Goal: Task Accomplishment & Management: Manage account settings

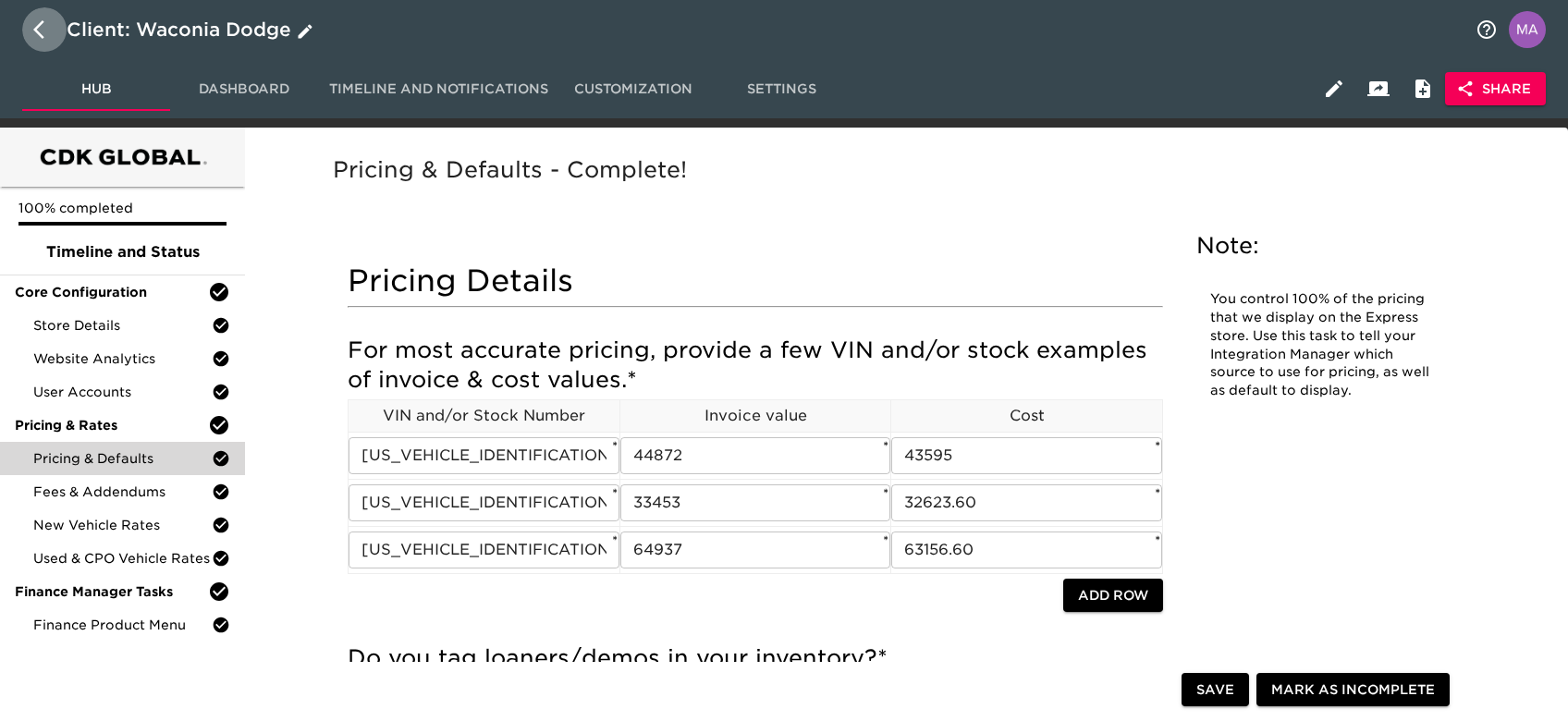
click at [37, 24] on icon "button" at bounding box center [44, 29] width 22 height 22
select select "10"
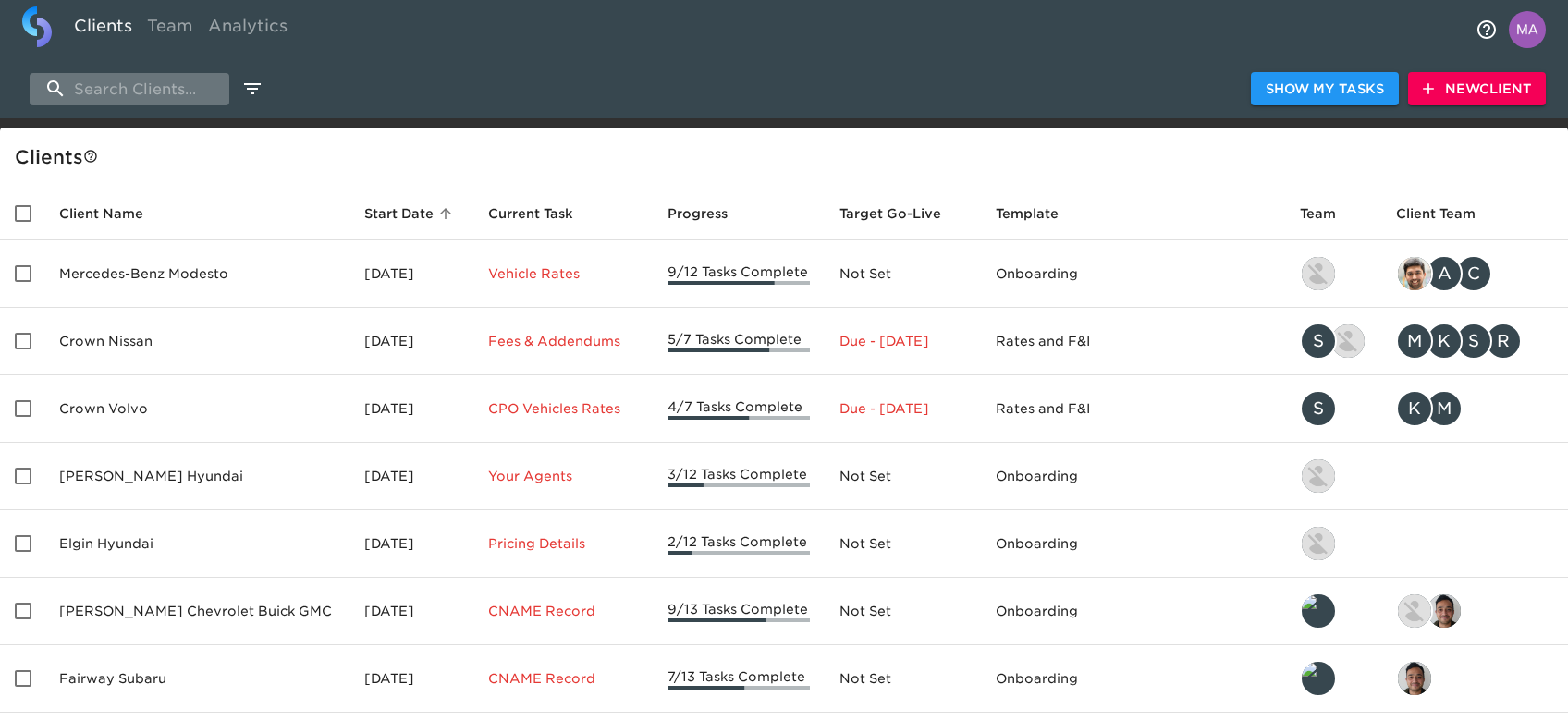
click at [178, 84] on input "search" at bounding box center [128, 89] width 199 height 32
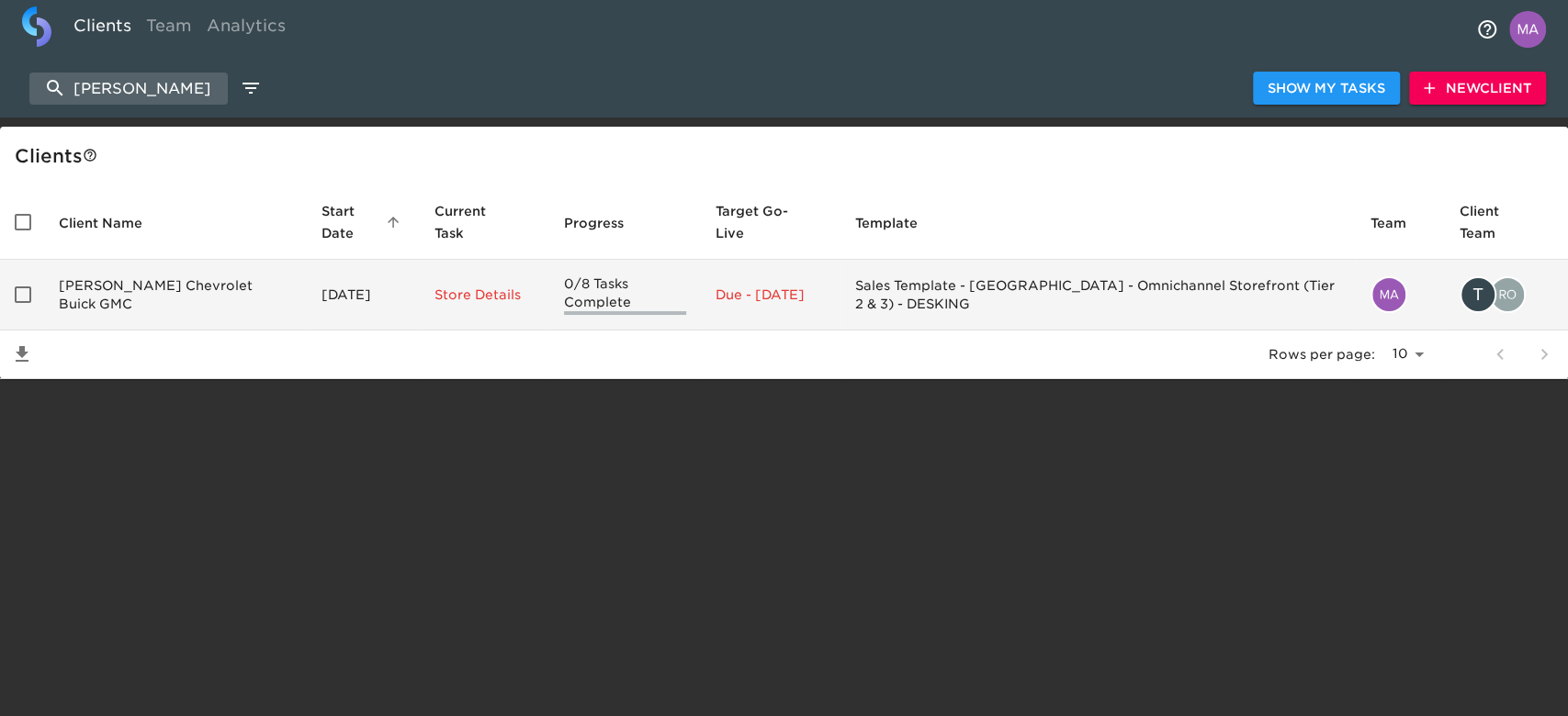
type input "[PERSON_NAME]"
click at [100, 298] on td "[PERSON_NAME] Chevrolet Buick GMC" at bounding box center [176, 295] width 263 height 71
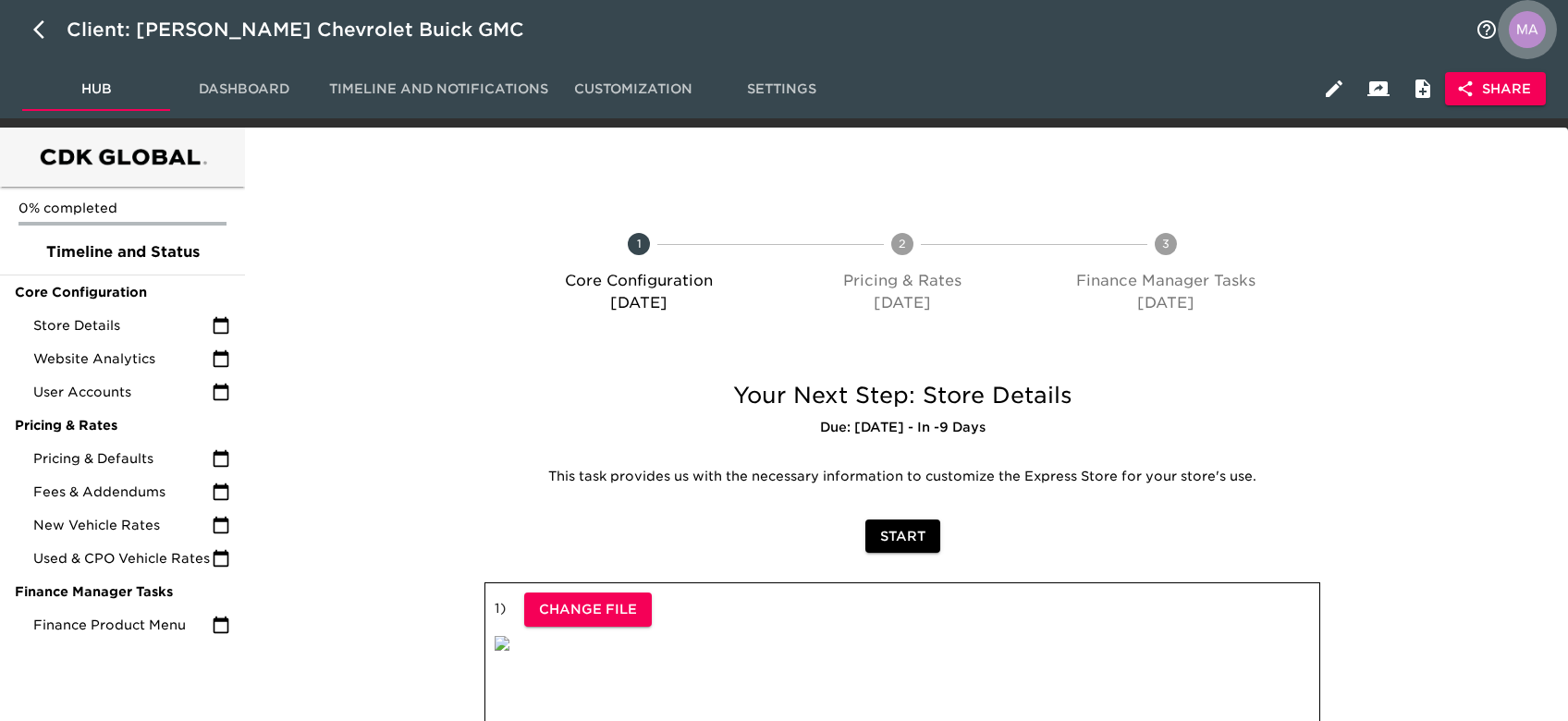
click at [1538, 27] on img "profile" at bounding box center [1527, 29] width 37 height 37
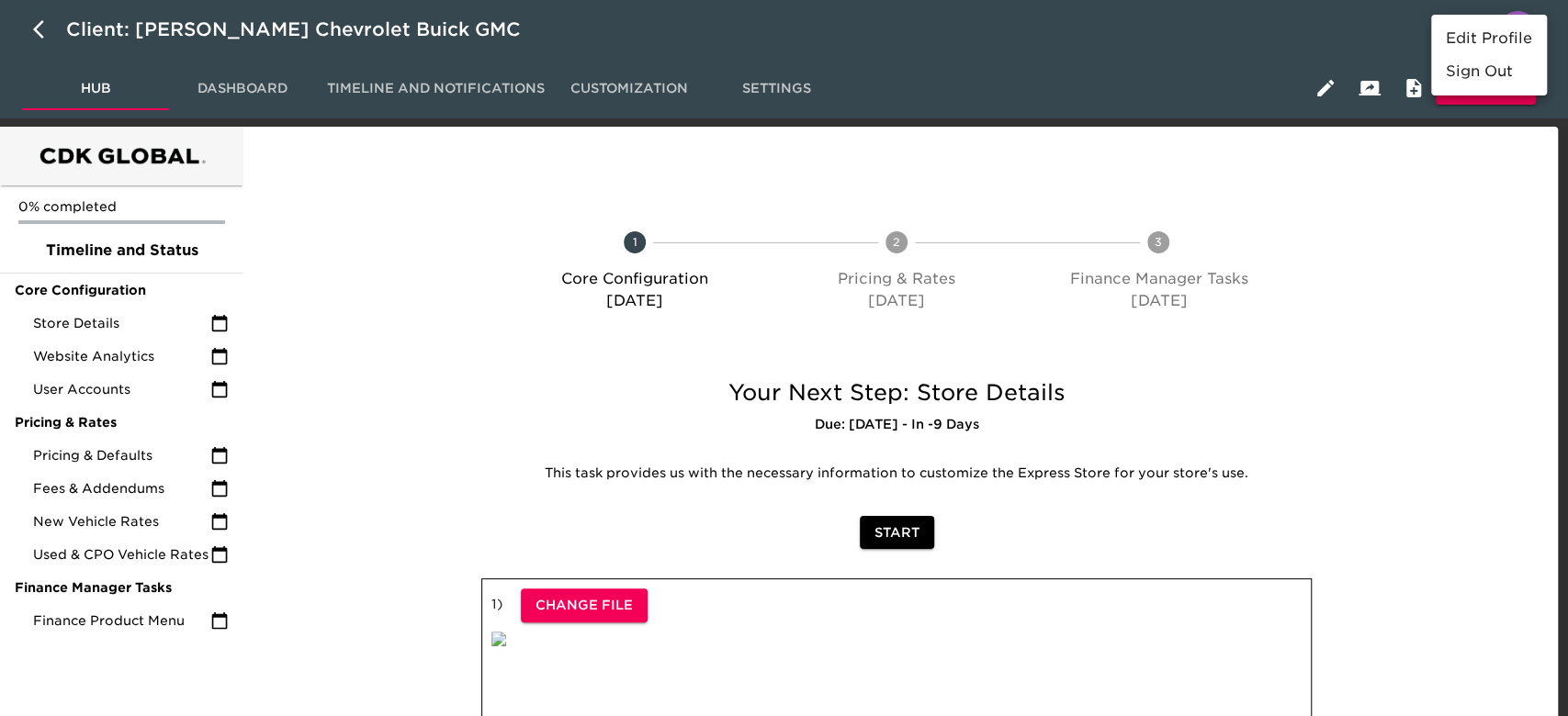
click at [1500, 181] on div at bounding box center [784, 358] width 1568 height 716
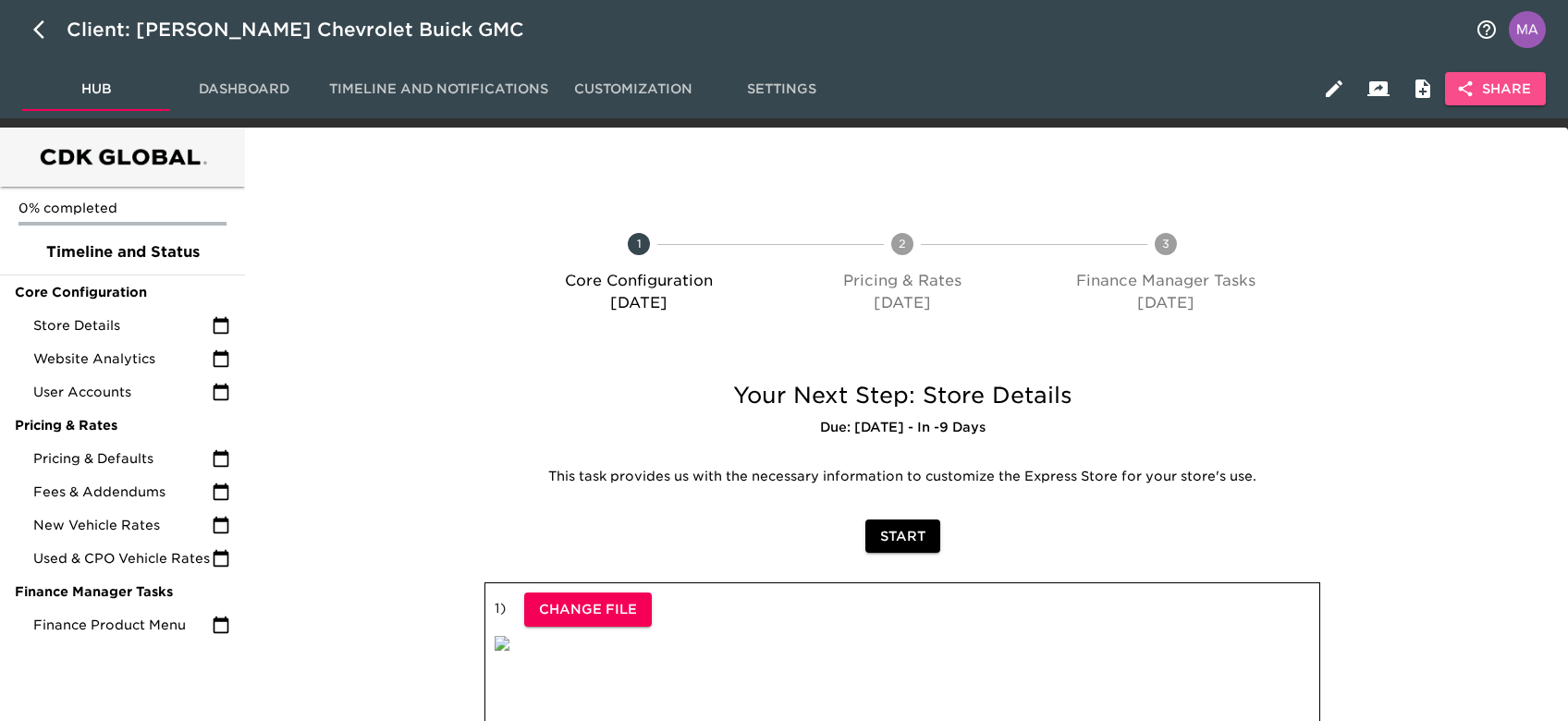
click at [1497, 76] on button "Share" at bounding box center [1496, 89] width 101 height 34
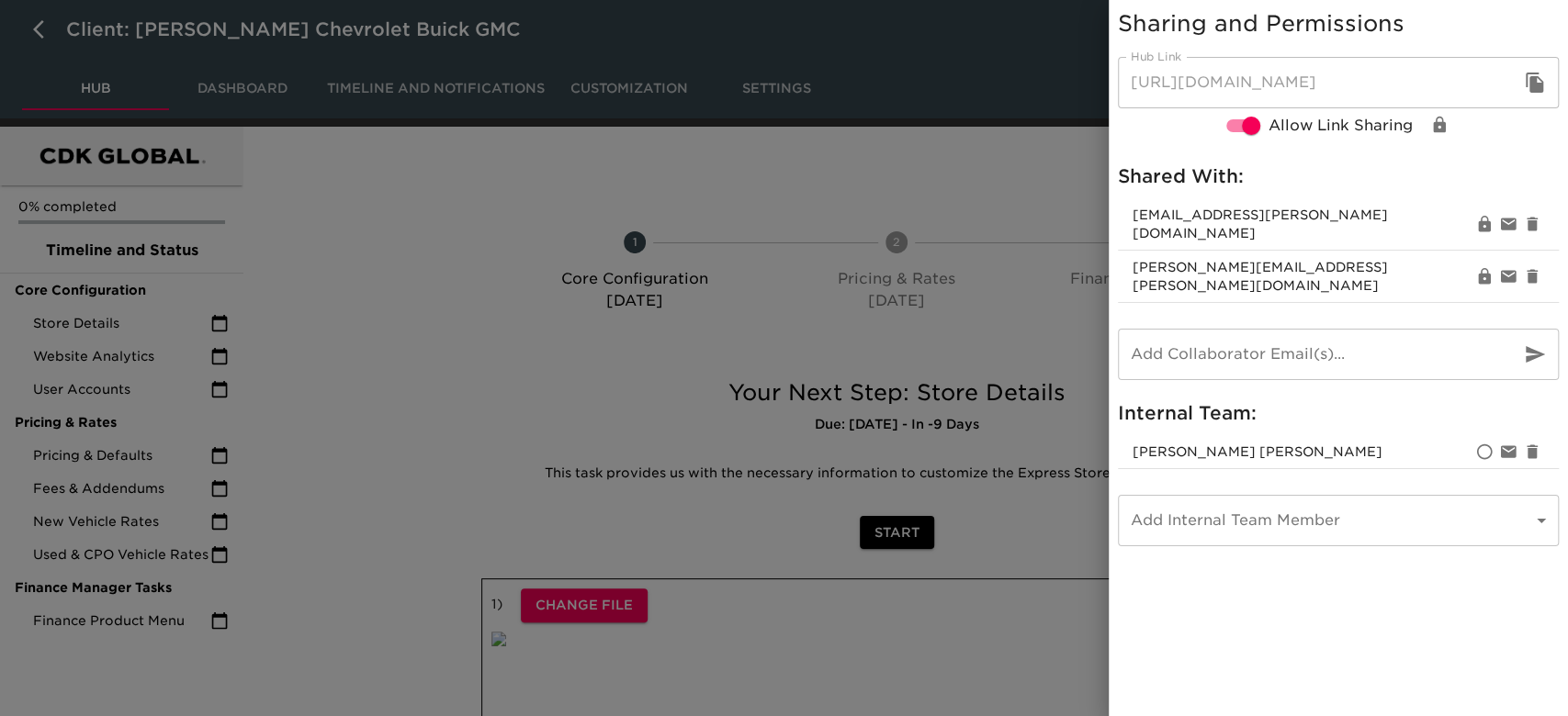
click at [529, 205] on div at bounding box center [784, 358] width 1568 height 716
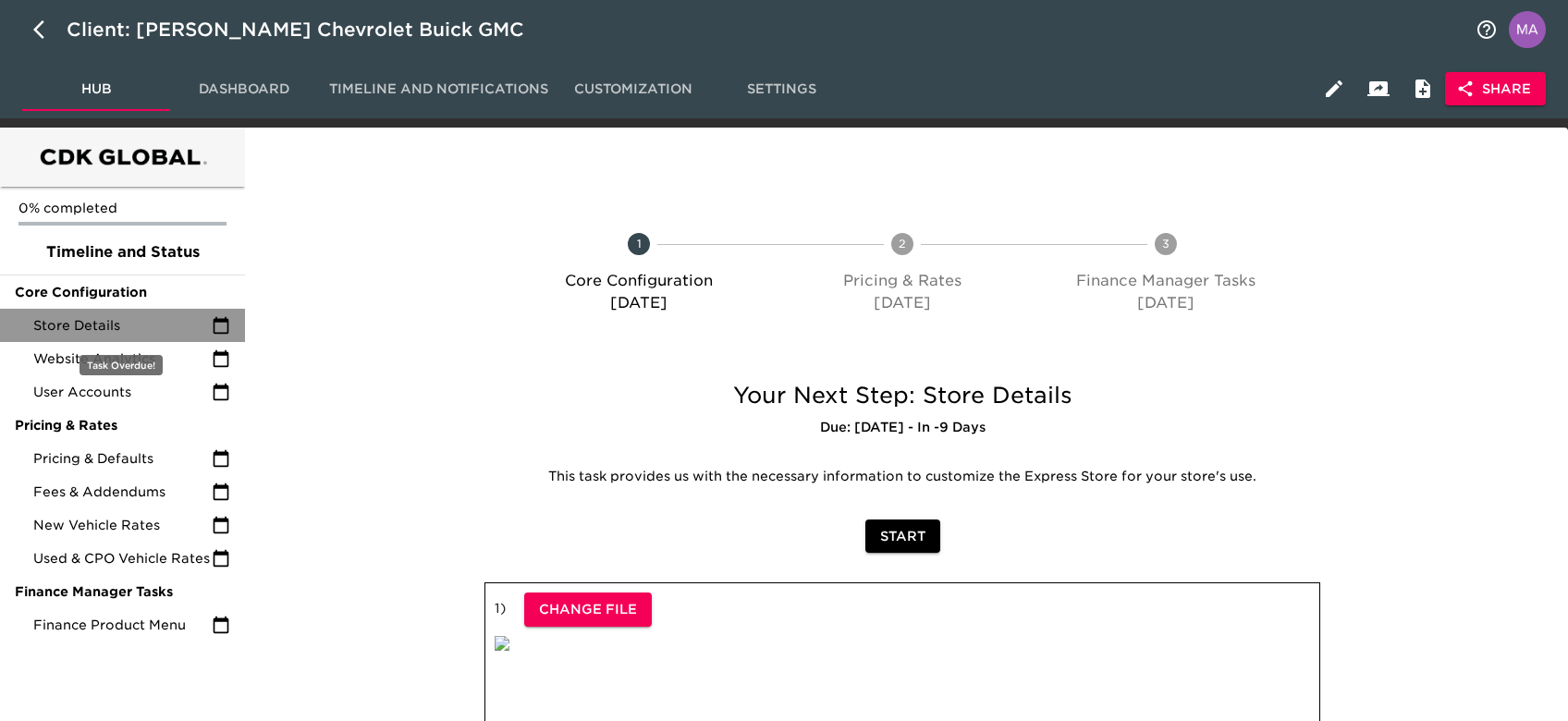
click at [134, 317] on span "Store Details" at bounding box center [122, 325] width 178 height 18
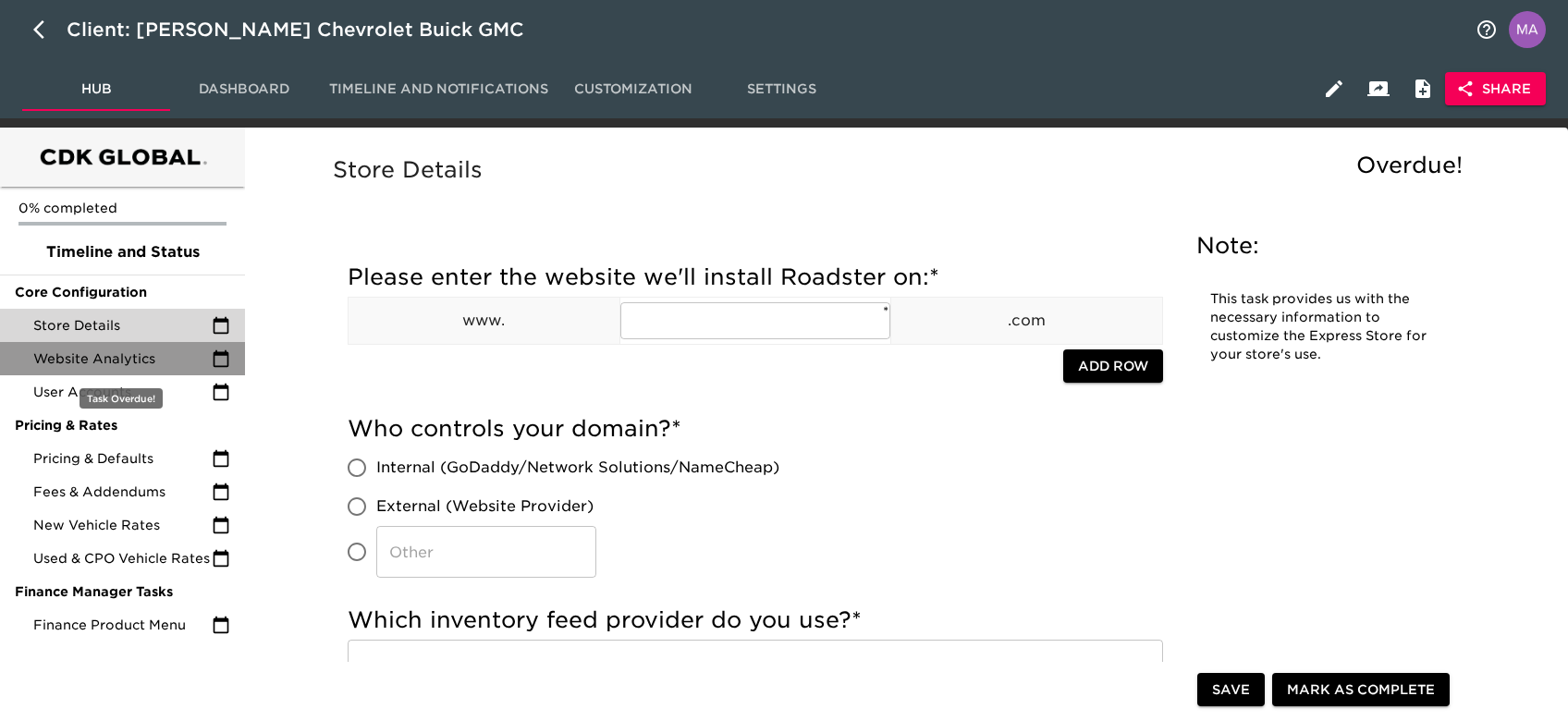
click at [145, 359] on span "Website Analytics" at bounding box center [122, 358] width 178 height 18
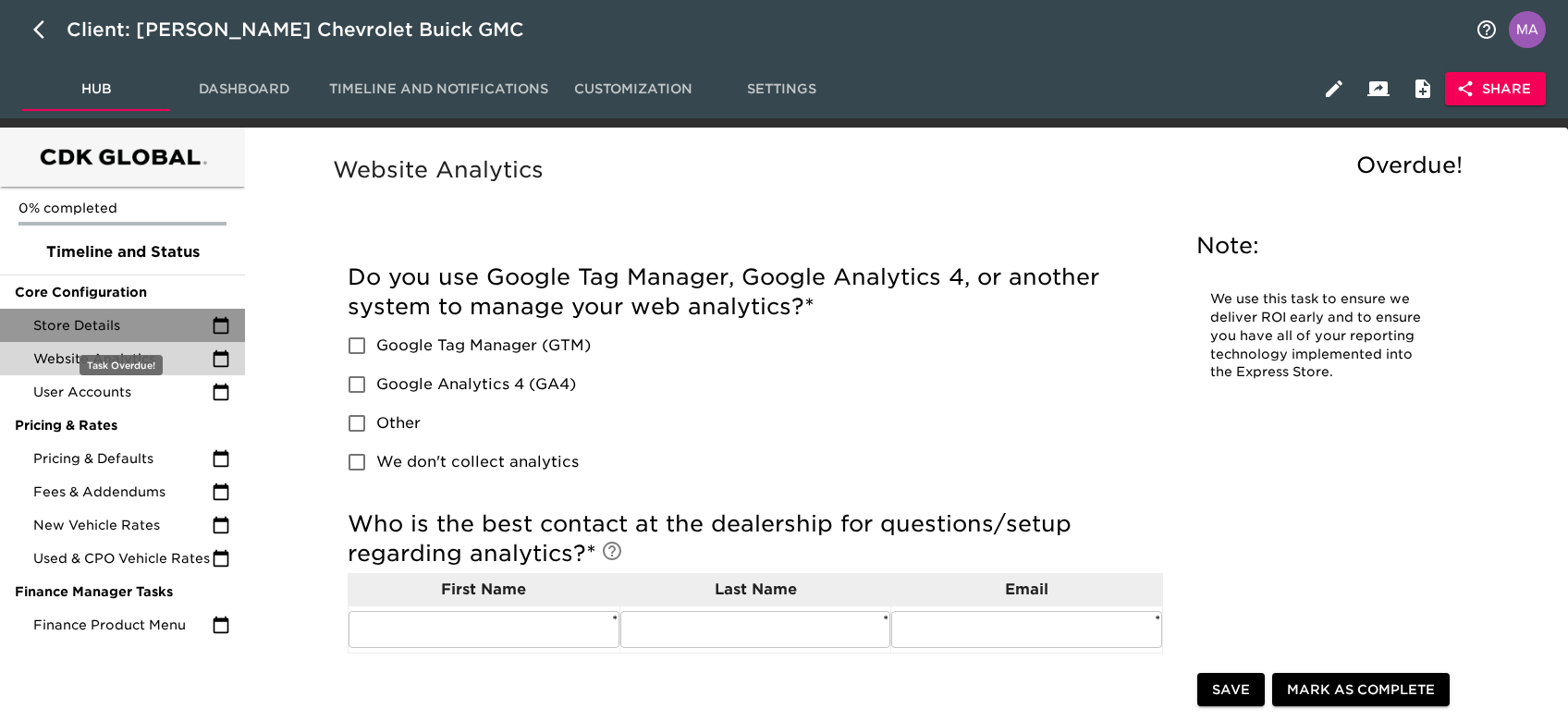
click at [146, 324] on span "Store Details" at bounding box center [122, 325] width 178 height 18
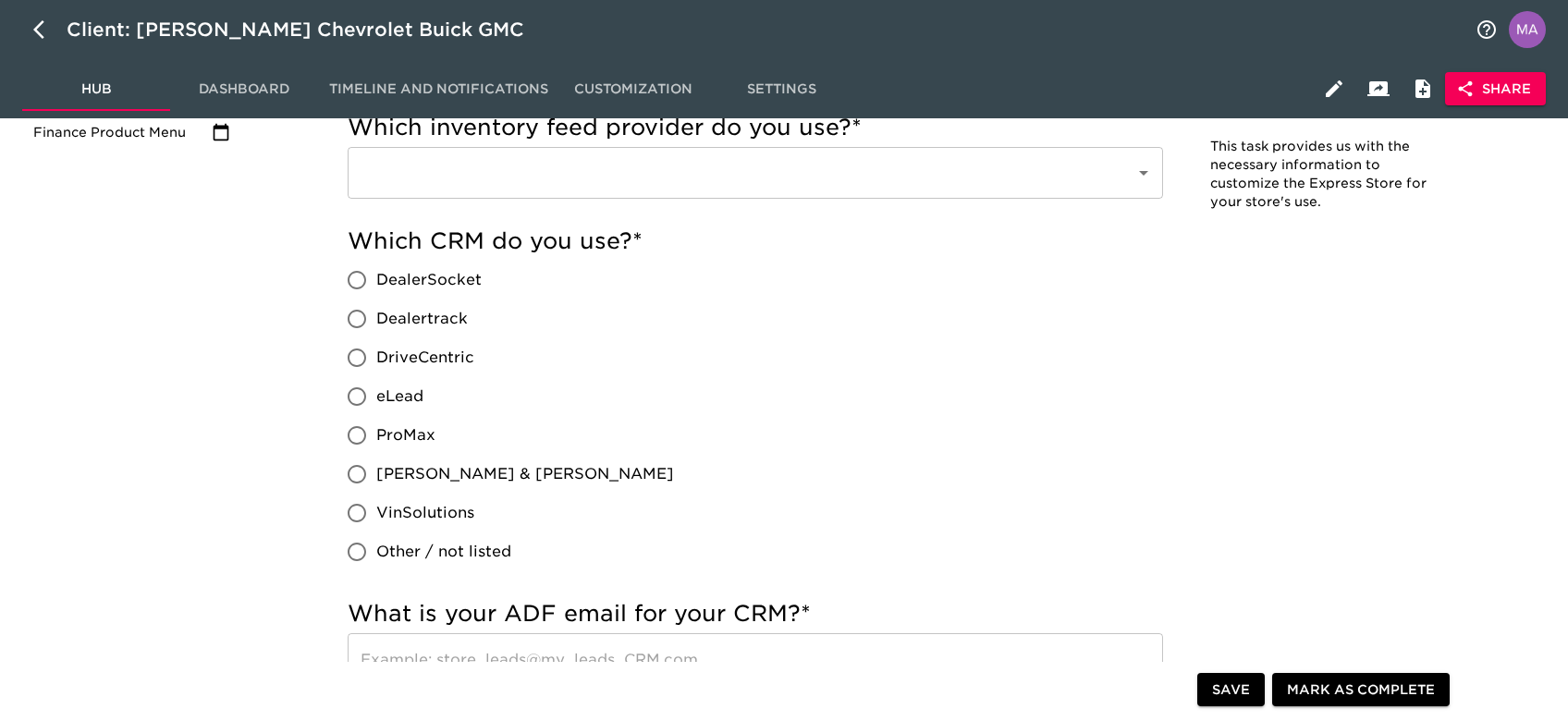
scroll to position [495, 0]
click at [363, 395] on input "eLead" at bounding box center [357, 395] width 39 height 39
radio input "true"
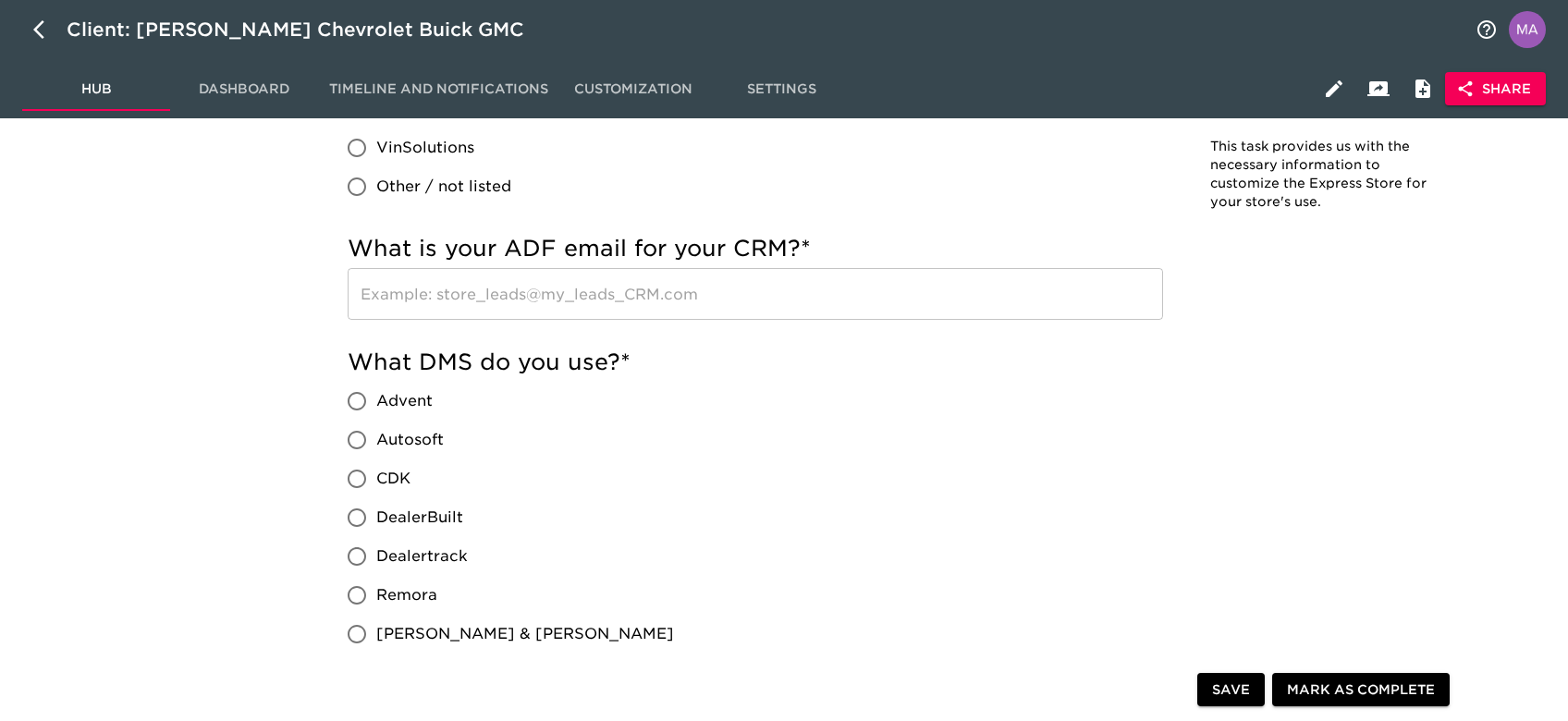
scroll to position [859, 0]
click at [357, 477] on input "CDK" at bounding box center [357, 478] width 39 height 39
radio input "true"
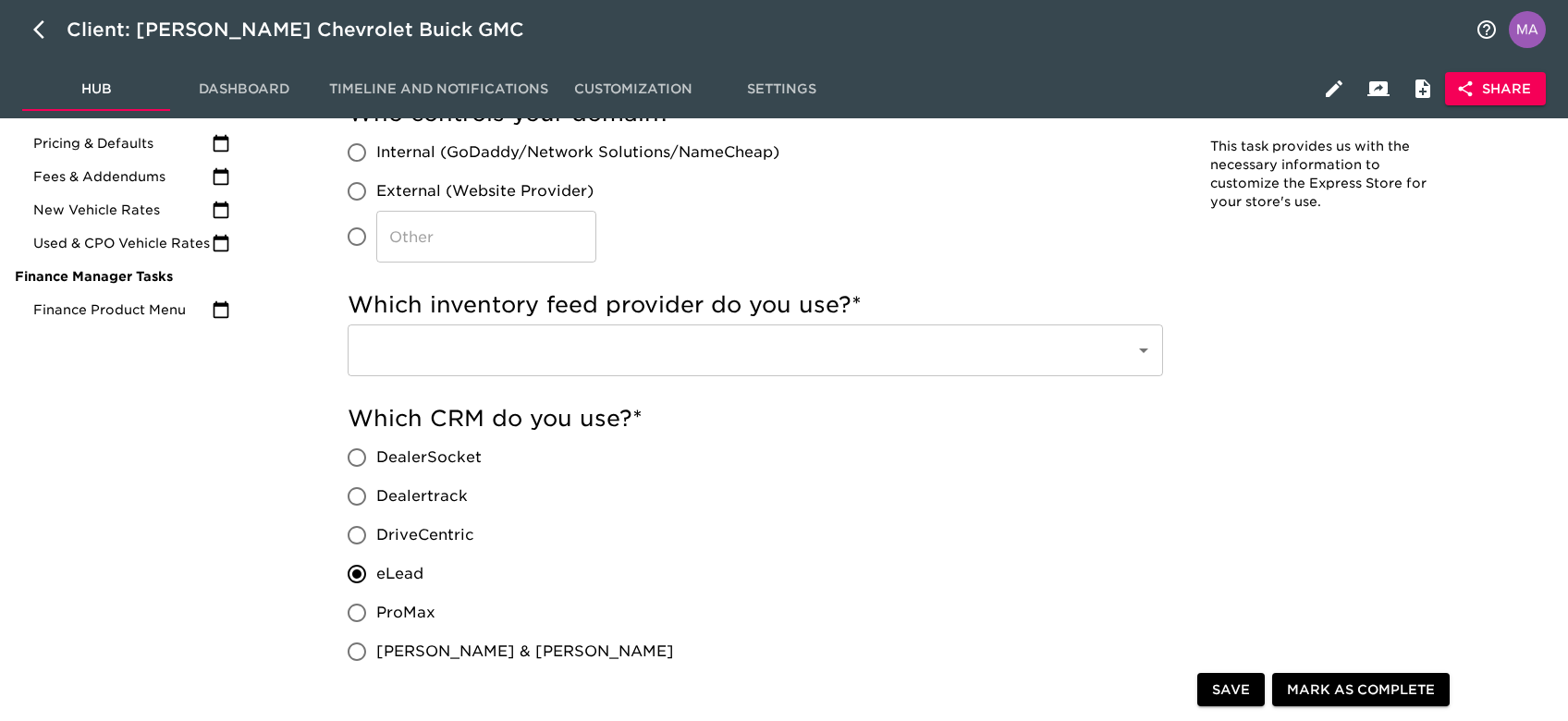
scroll to position [0, 0]
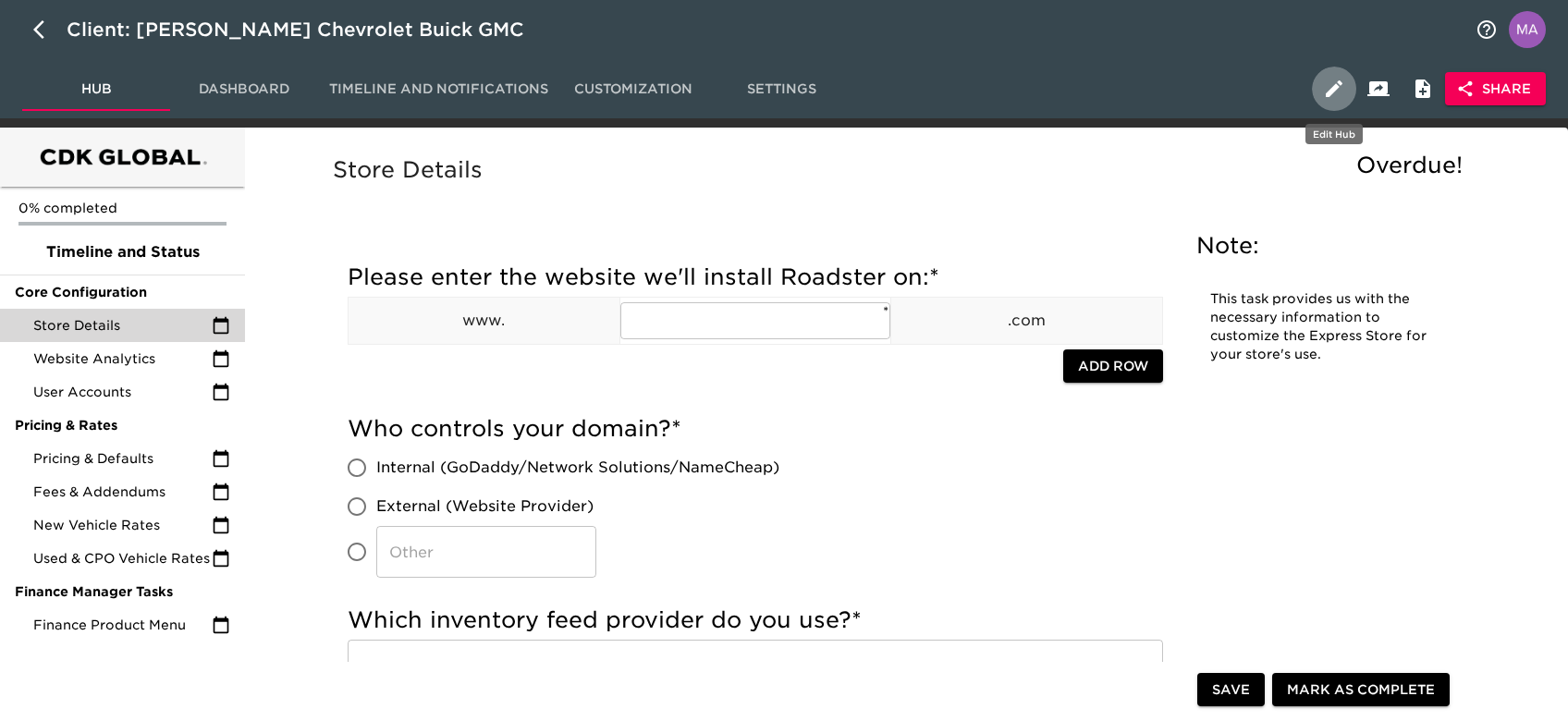
click at [1336, 97] on icon "button" at bounding box center [1334, 89] width 22 height 22
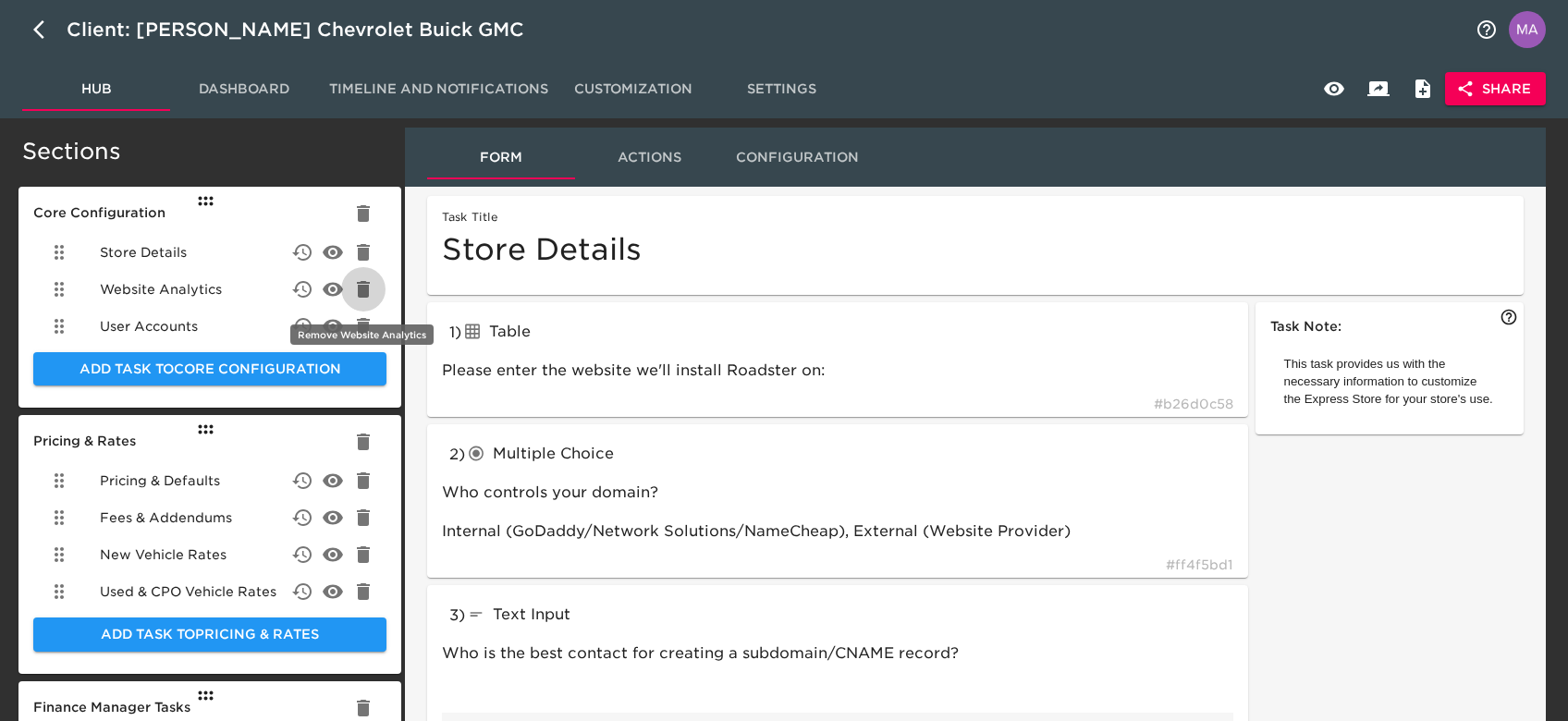
click at [357, 299] on icon "delete" at bounding box center [363, 289] width 22 height 22
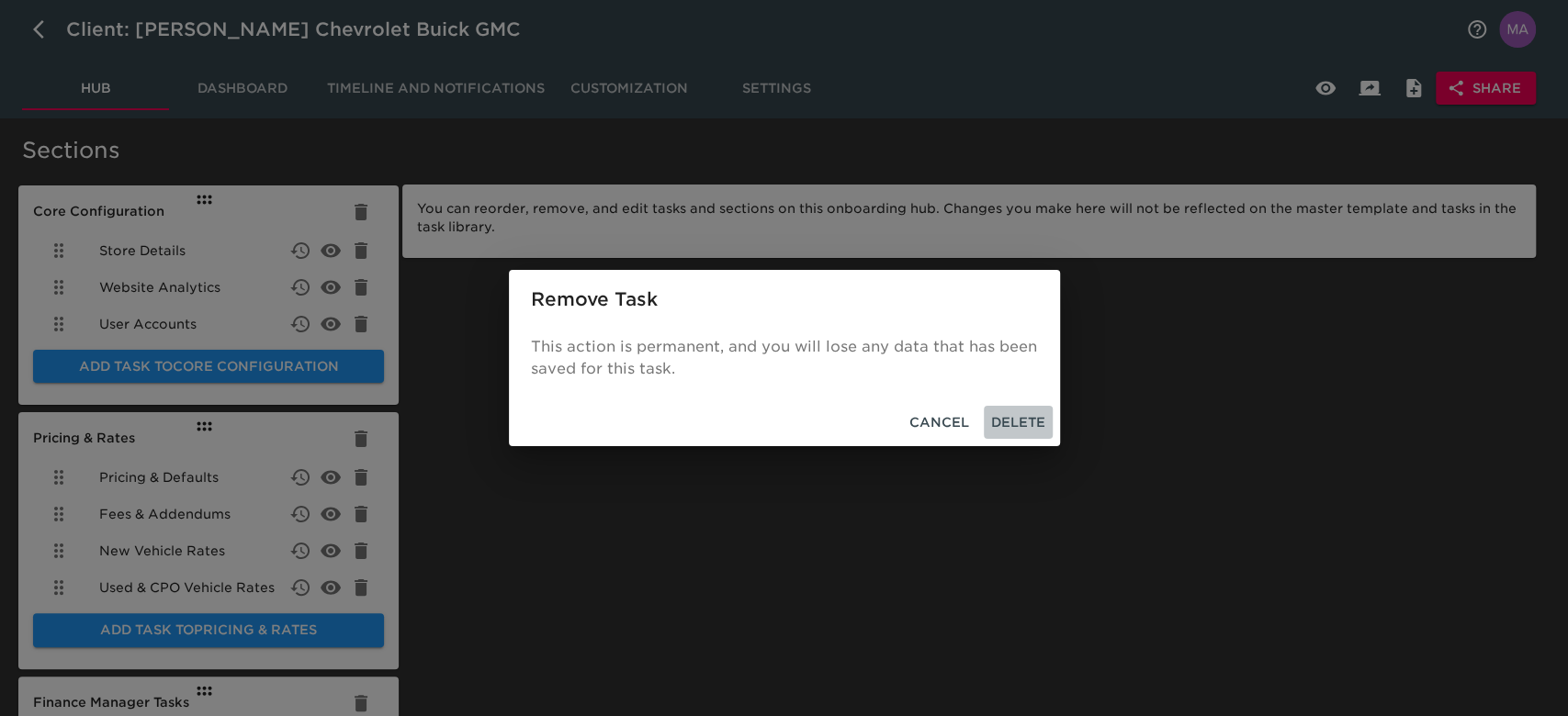
click at [1013, 421] on span "Delete" at bounding box center [1019, 423] width 54 height 23
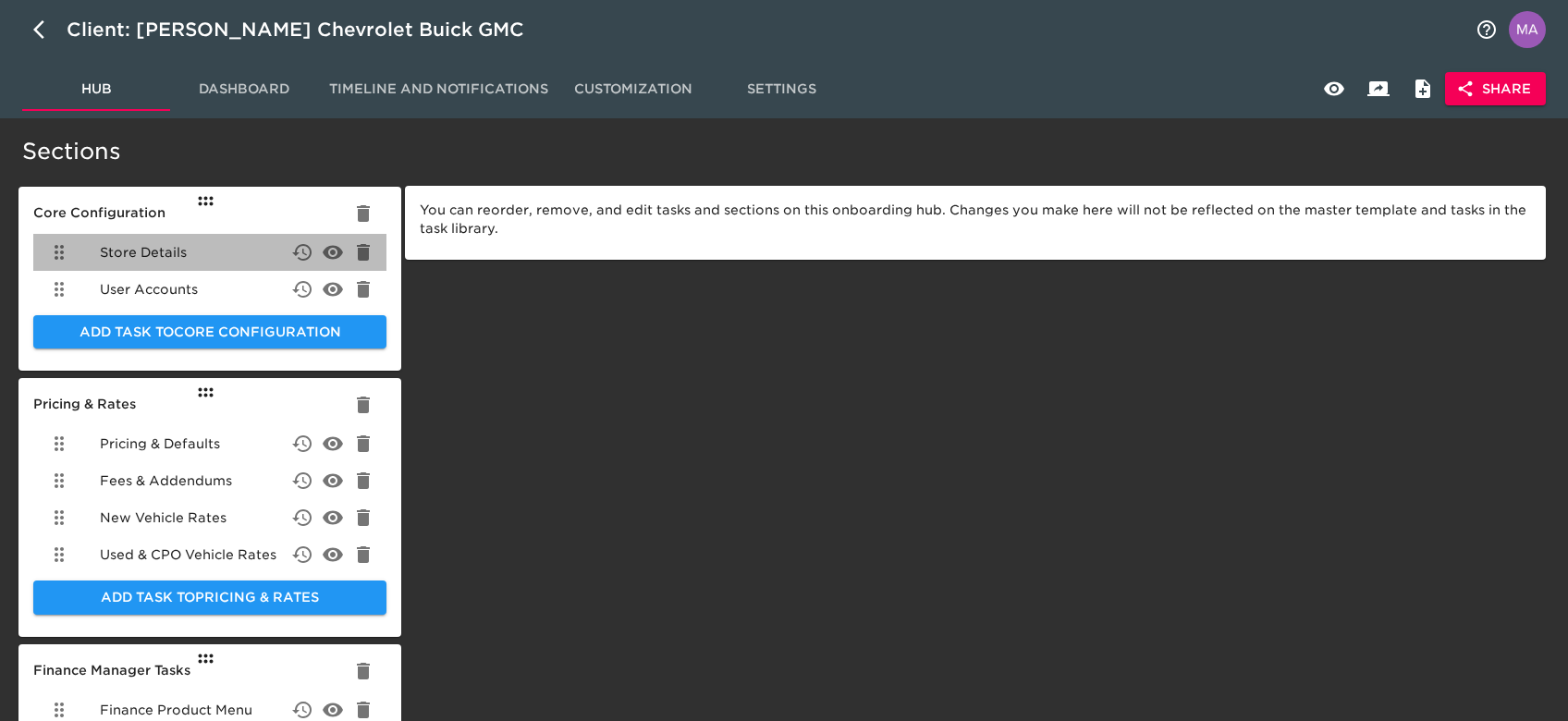
click at [228, 252] on div "Store Details" at bounding box center [209, 252] width 353 height 37
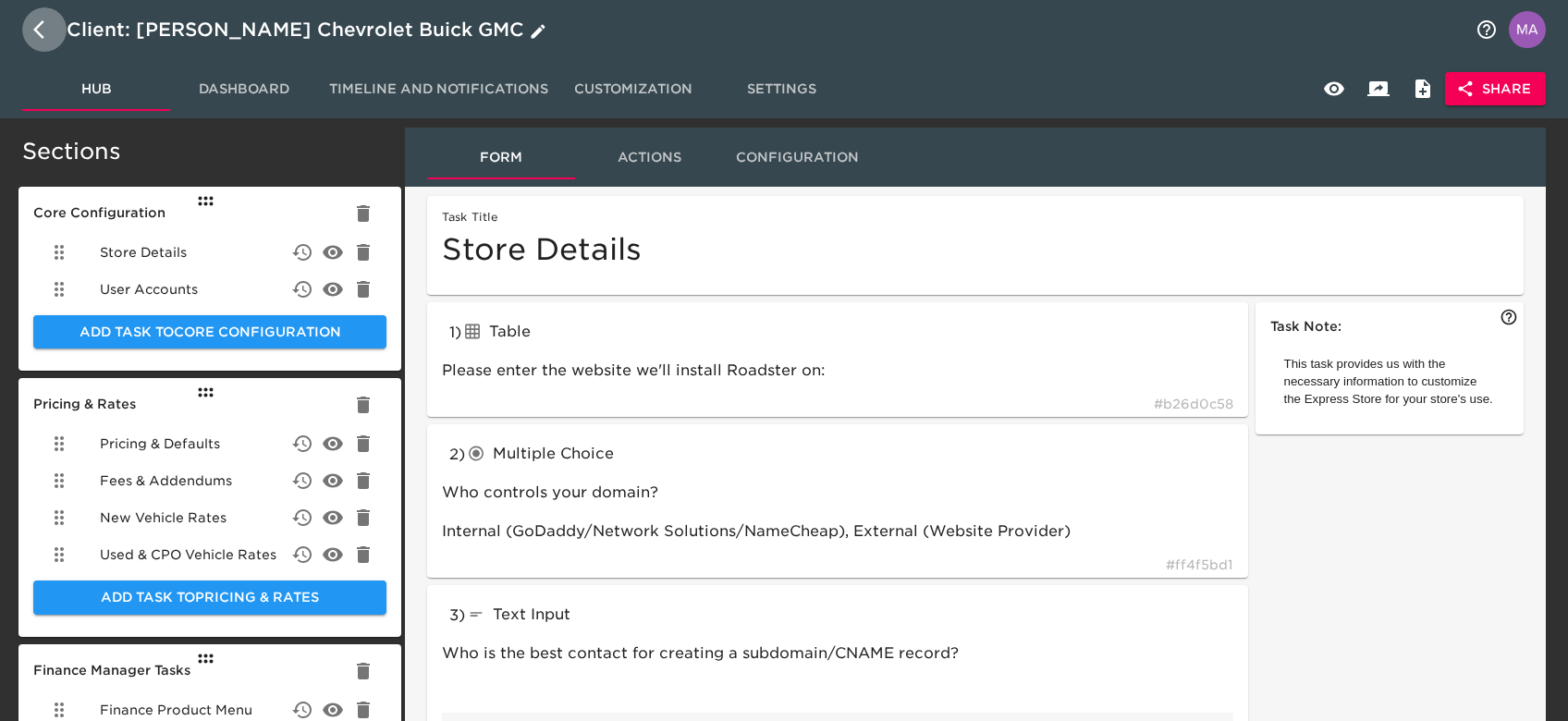
click at [46, 30] on icon "button" at bounding box center [44, 29] width 22 height 22
select select "10"
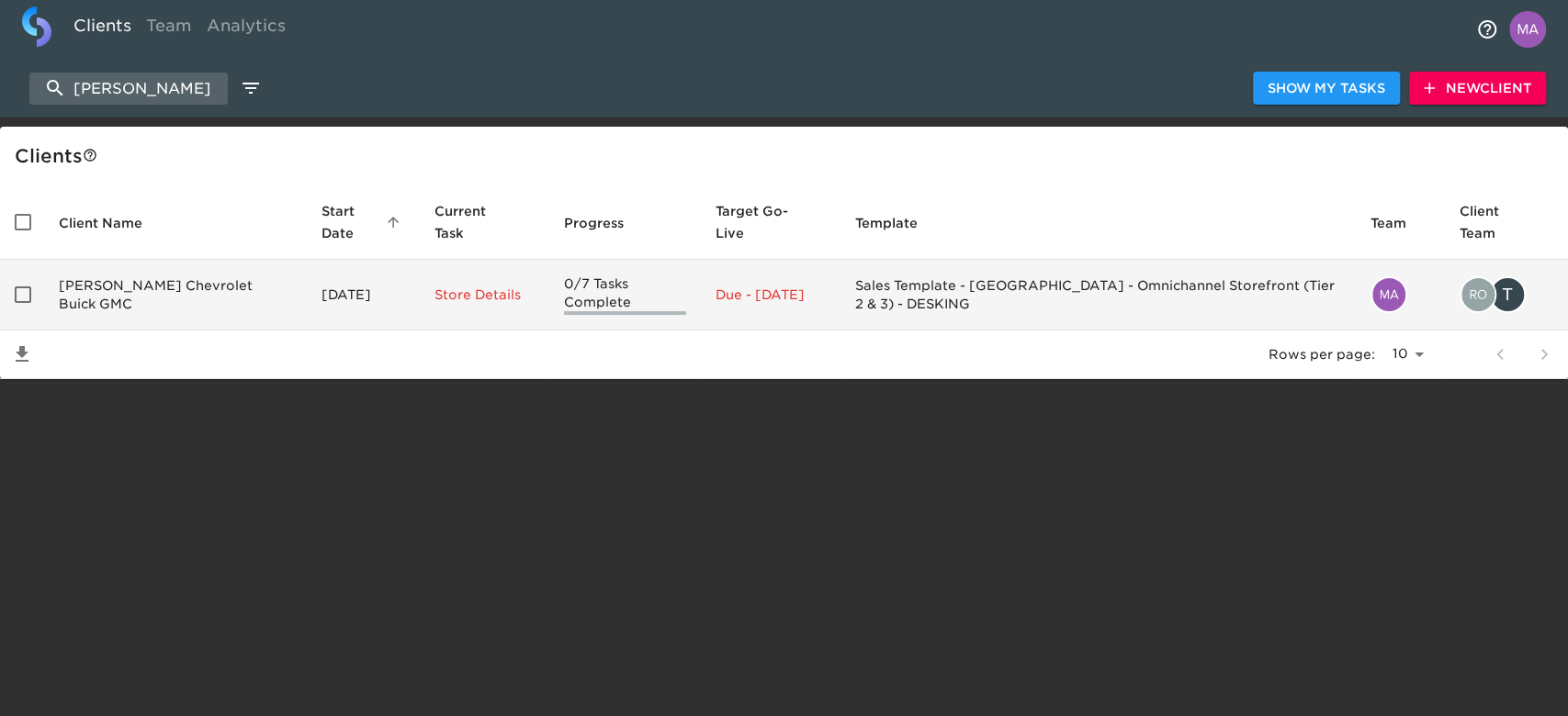
click at [181, 304] on td "[PERSON_NAME] Chevrolet Buick GMC" at bounding box center [176, 295] width 263 height 71
